Goal: Find specific page/section

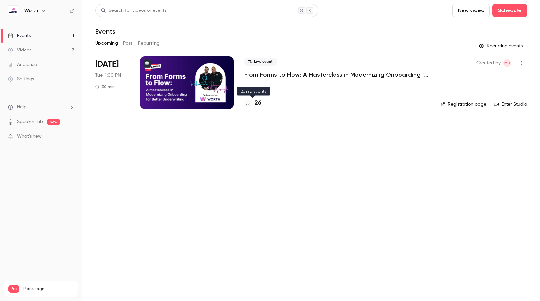
click at [260, 103] on h4 "26" at bounding box center [258, 103] width 7 height 9
click at [296, 143] on main "Search for videos or events New video Schedule Events Upcoming Past Recurring R…" at bounding box center [311, 150] width 458 height 301
